Goal: Task Accomplishment & Management: Manage account settings

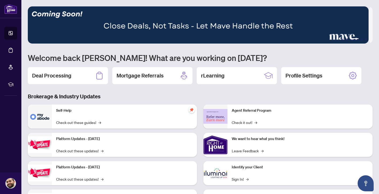
click at [27, 80] on main "1 2 3 4 5 Welcome back [PERSON_NAME]! What are you working on [DATE]? Deal Proc…" at bounding box center [199, 97] width 357 height 194
click at [54, 74] on h2 "Deal Processing" at bounding box center [51, 75] width 39 height 7
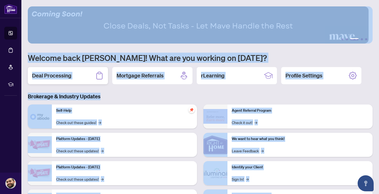
click at [54, 74] on main "1 2 3 4 5 Welcome back [PERSON_NAME]! What are you working on [DATE]? Deal Proc…" at bounding box center [199, 97] width 357 height 194
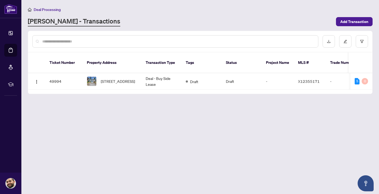
click at [97, 109] on main "Deal Processing [PERSON_NAME] - Transactions Add Transaction Ticket Number Prop…" at bounding box center [199, 97] width 357 height 194
click at [108, 78] on span "[STREET_ADDRESS]" at bounding box center [118, 81] width 34 height 6
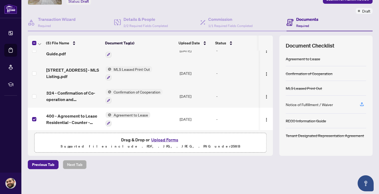
scroll to position [36, 0]
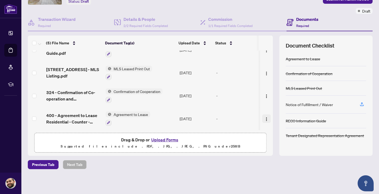
click at [264, 118] on img "button" at bounding box center [266, 119] width 4 height 4
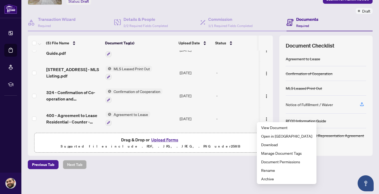
click at [210, 175] on div "Deal Processing / View Transaction Transaction saved 10 hours ago Ticket #: 499…" at bounding box center [200, 78] width 349 height 219
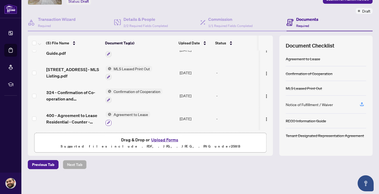
click at [107, 122] on icon "button" at bounding box center [108, 122] width 3 height 3
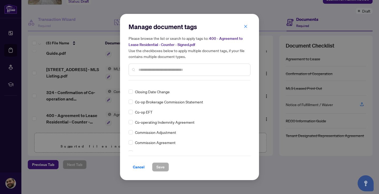
scroll to position [291, 0]
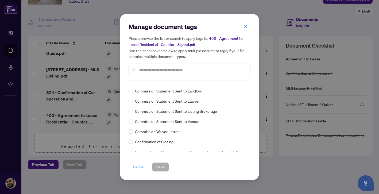
click at [138, 165] on span "Cancel" at bounding box center [139, 167] width 12 height 9
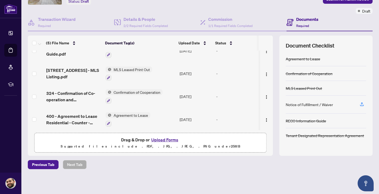
scroll to position [36, 0]
click at [83, 118] on span "400 - Agreement to Lease Residential - Counter - Signed.pdf" at bounding box center [73, 118] width 55 height 13
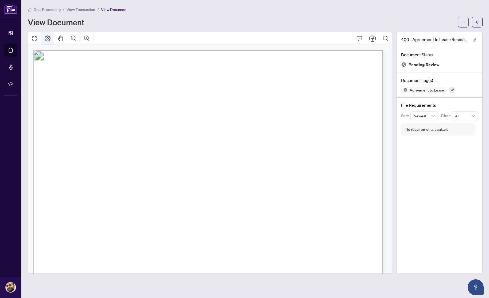
click at [51, 41] on button "Page Layout" at bounding box center [47, 38] width 13 height 13
click at [378, 88] on span "Agreement to Lease" at bounding box center [426, 90] width 39 height 4
click at [378, 78] on h4 "Document Tag(s)" at bounding box center [439, 80] width 77 height 6
click at [378, 38] on icon "edit" at bounding box center [475, 40] width 4 height 4
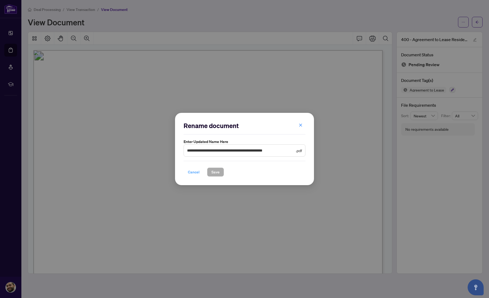
click at [195, 172] on span "Cancel" at bounding box center [194, 172] width 12 height 9
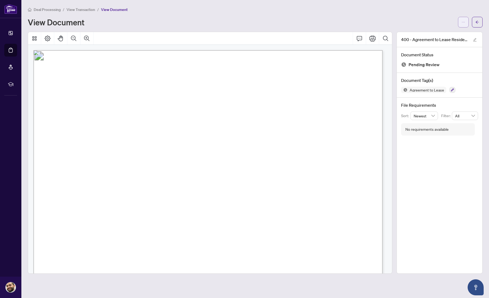
click at [378, 24] on icon "ellipsis" at bounding box center [463, 22] width 4 height 4
click at [378, 41] on span "Manage Document Tags" at bounding box center [444, 42] width 41 height 6
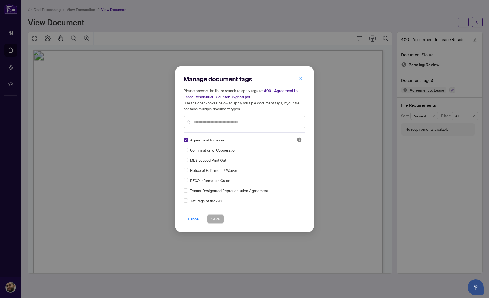
click at [302, 77] on button "button" at bounding box center [300, 78] width 11 height 9
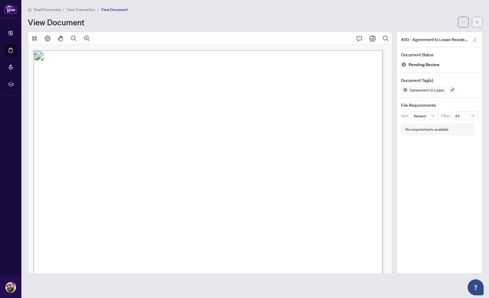
click at [378, 21] on icon "arrow-left" at bounding box center [477, 22] width 4 height 4
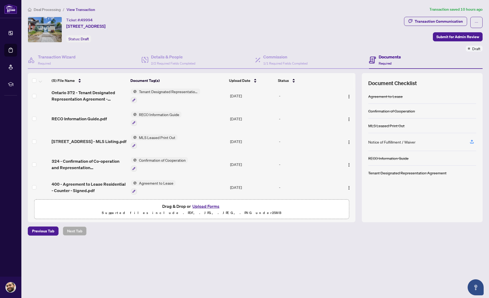
scroll to position [7, 0]
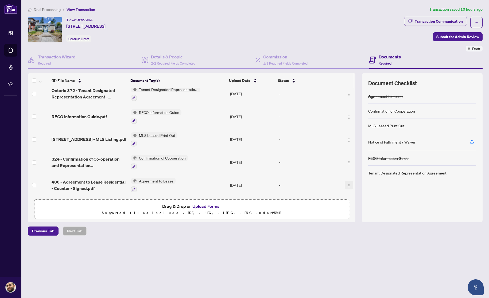
click at [348, 184] on img "button" at bounding box center [349, 186] width 4 height 4
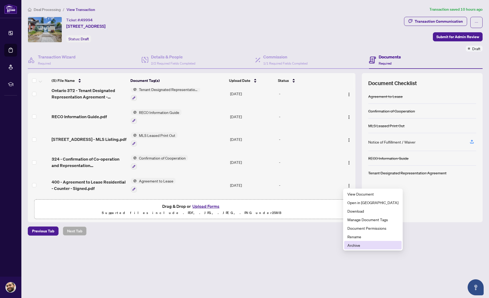
click at [356, 194] on span "Archive" at bounding box center [372, 245] width 51 height 6
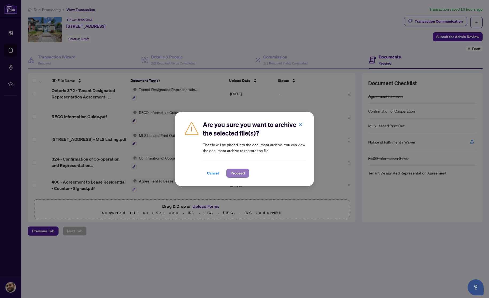
click at [235, 173] on span "Proceed" at bounding box center [237, 173] width 14 height 9
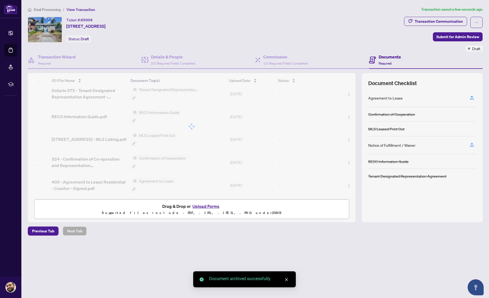
scroll to position [0, 0]
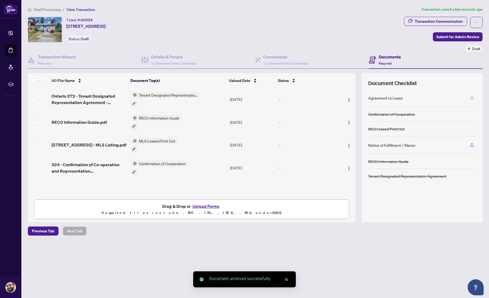
click at [378, 98] on icon "button" at bounding box center [471, 97] width 5 height 5
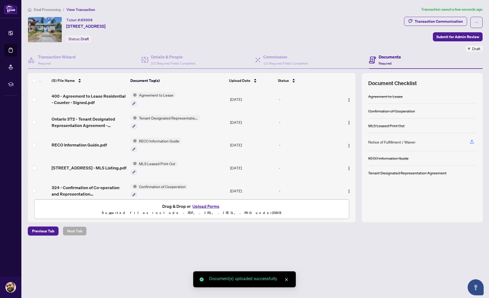
scroll to position [7, 0]
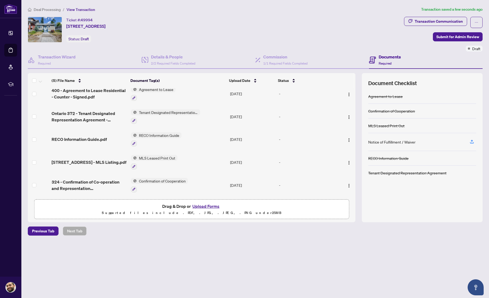
click at [378, 194] on div "Agreement to Lease Confirmation of Cooperation MLS Leased Print Out Notice of F…" at bounding box center [422, 152] width 108 height 127
click at [378, 142] on icon "button" at bounding box center [471, 141] width 5 height 5
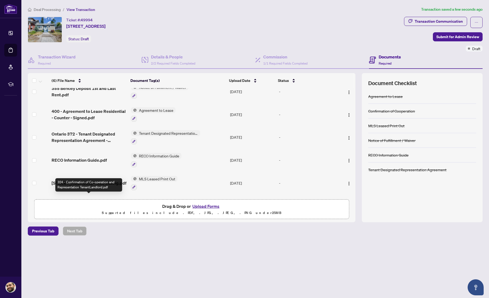
scroll to position [0, 0]
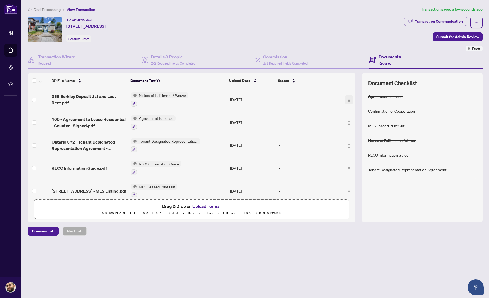
click at [347, 100] on img "button" at bounding box center [349, 100] width 4 height 4
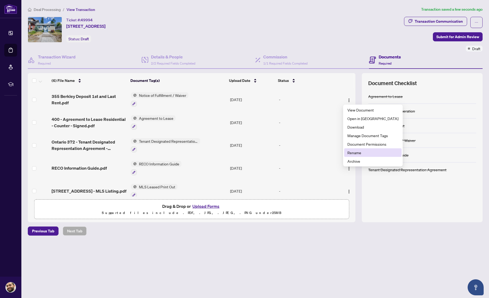
click at [355, 154] on span "Rename" at bounding box center [372, 153] width 51 height 6
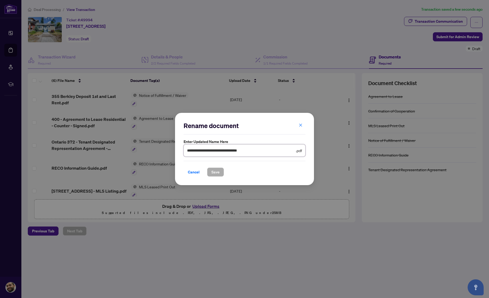
click at [204, 150] on input "**********" at bounding box center [241, 151] width 108 height 6
drag, startPoint x: 221, startPoint y: 150, endPoint x: 277, endPoint y: 150, distance: 55.8
click at [277, 150] on input "**********" at bounding box center [241, 151] width 108 height 6
type input "**********"
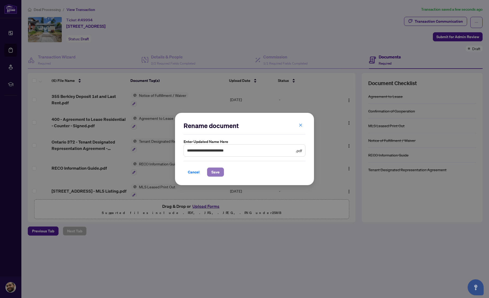
click at [218, 171] on span "Save" at bounding box center [215, 172] width 8 height 9
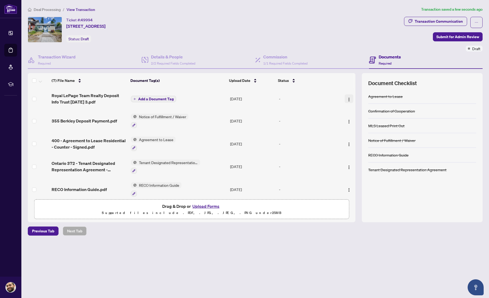
click at [347, 99] on img "button" at bounding box center [349, 99] width 4 height 4
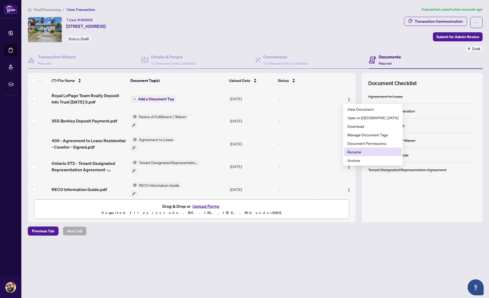
click at [357, 154] on span "Rename" at bounding box center [372, 152] width 51 height 6
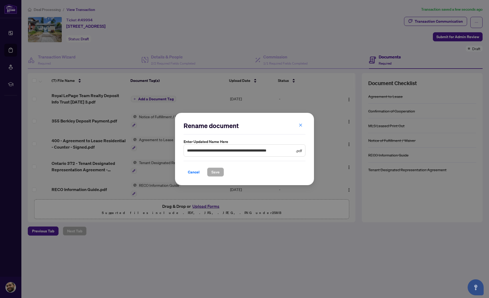
click at [218, 155] on span "**********" at bounding box center [244, 150] width 122 height 12
click at [204, 152] on input "**********" at bounding box center [241, 151] width 108 height 6
drag, startPoint x: 248, startPoint y: 151, endPoint x: 303, endPoint y: 150, distance: 55.6
click at [303, 150] on span "**********" at bounding box center [244, 150] width 122 height 12
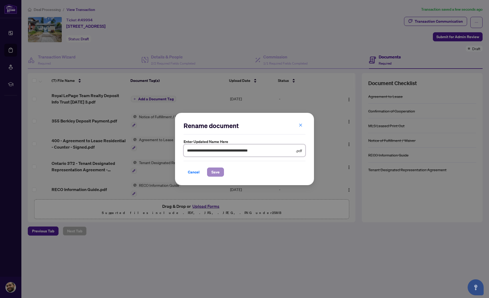
type input "**********"
click at [217, 173] on span "Save" at bounding box center [215, 172] width 8 height 9
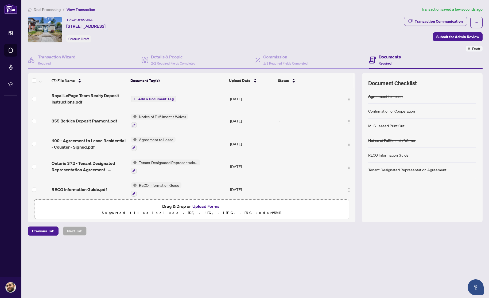
click at [167, 100] on span "Add a Document Tag" at bounding box center [156, 99] width 36 height 4
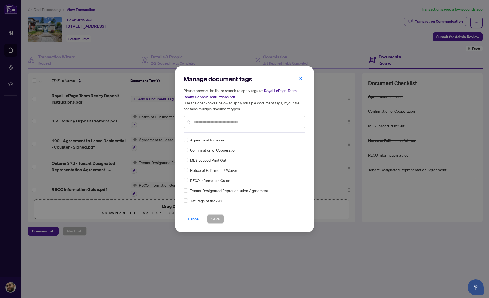
click at [214, 119] on input "text" at bounding box center [246, 122] width 107 height 6
type input "*******"
click at [193, 194] on span "Cancel" at bounding box center [194, 219] width 12 height 9
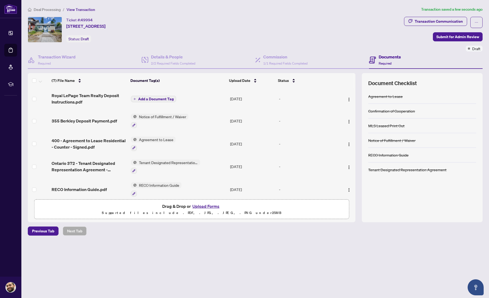
click at [359, 194] on div "Deal Processing / View Transaction Transaction saved a few seconds ago Ticket #…" at bounding box center [255, 130] width 459 height 248
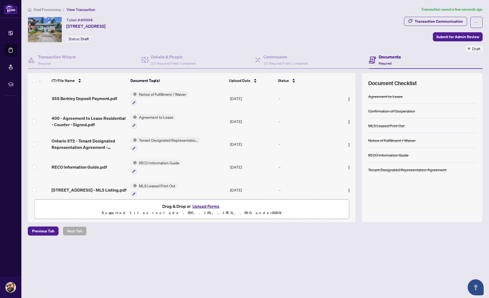
scroll to position [0, 0]
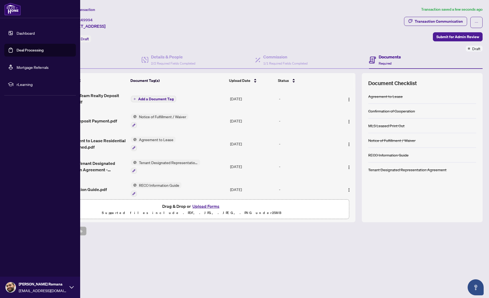
click at [17, 51] on link "Deal Processing" at bounding box center [30, 50] width 27 height 5
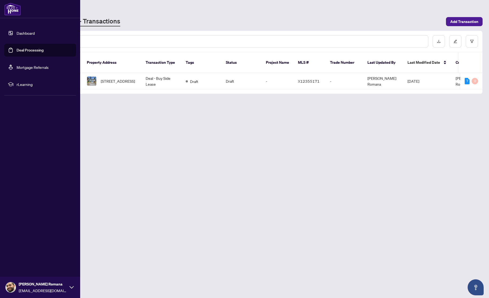
click at [7, 9] on img at bounding box center [12, 9] width 17 height 13
